Goal: Task Accomplishment & Management: Use online tool/utility

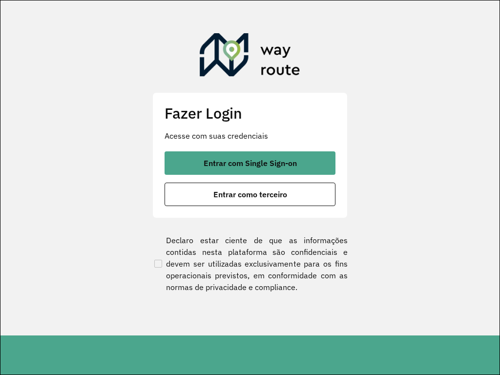
click at [263, 4] on section "Fazer Login Acesse com suas credenciais Entrar com Single Sign-on Entrar como t…" at bounding box center [249, 167] width 499 height 335
click at [165, 183] on button "Entrar como terceiro" at bounding box center [250, 194] width 171 height 23
click at [263, 4] on section "Fazer Login Acesse com suas credenciais Entrar com Single Sign-on Entrar como t…" at bounding box center [249, 167] width 499 height 335
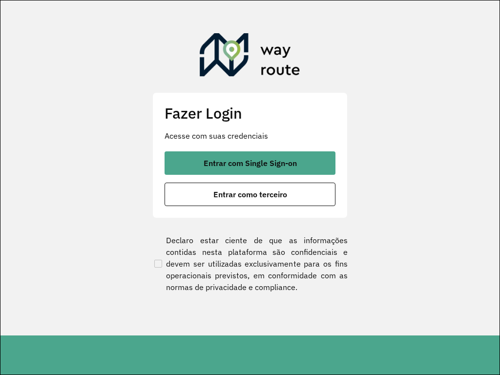
click at [165, 183] on button "Entrar como terceiro" at bounding box center [250, 194] width 171 height 23
